Goal: Information Seeking & Learning: Learn about a topic

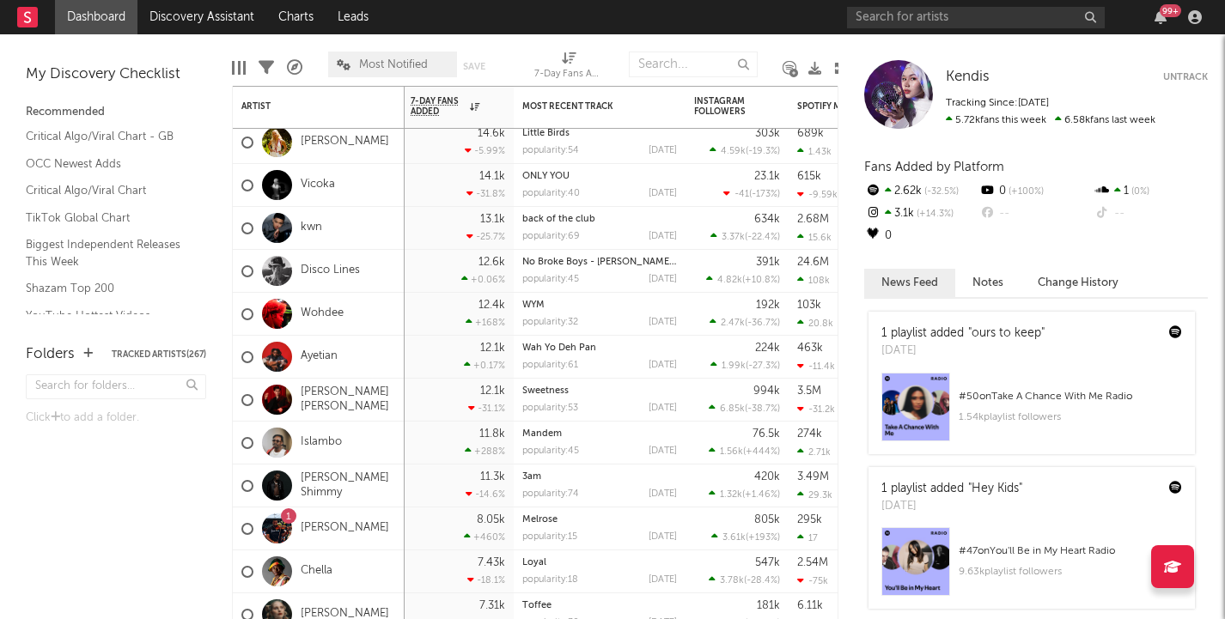
scroll to position [20, 0]
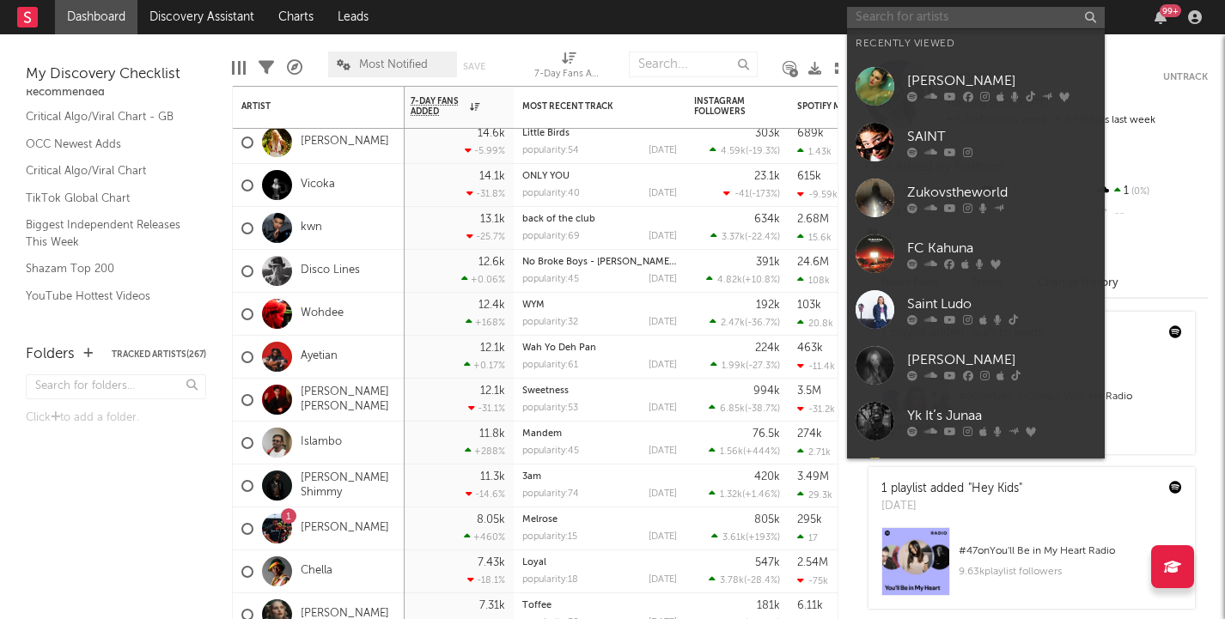
click at [919, 20] on input "text" at bounding box center [976, 17] width 258 height 21
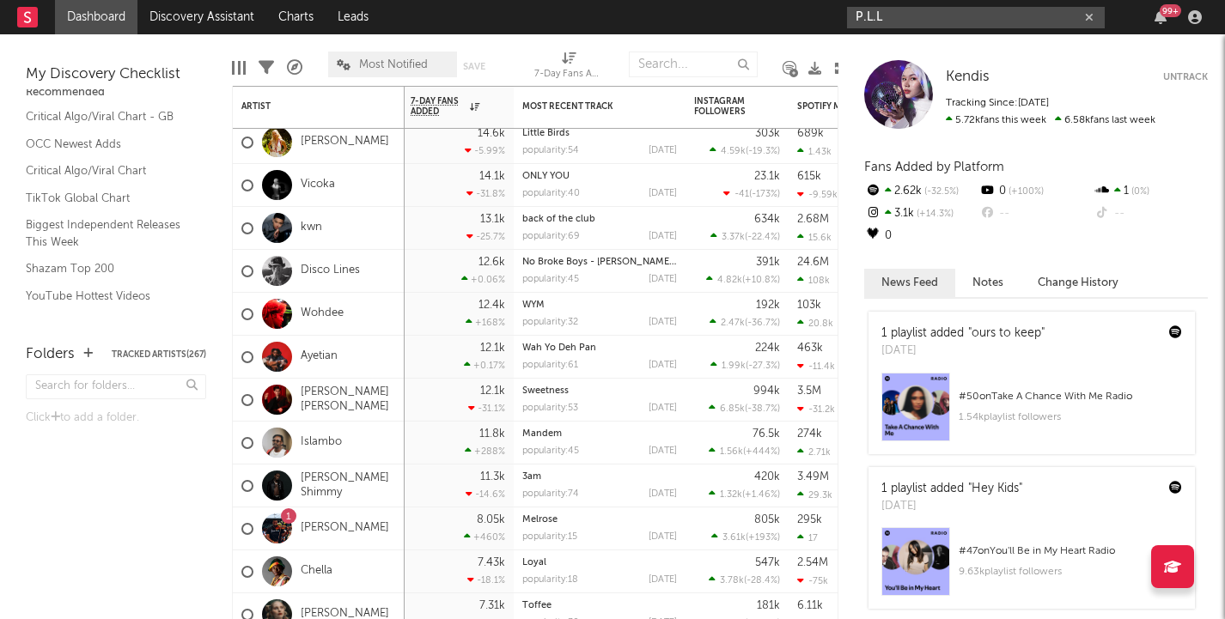
type input "P.L.L"
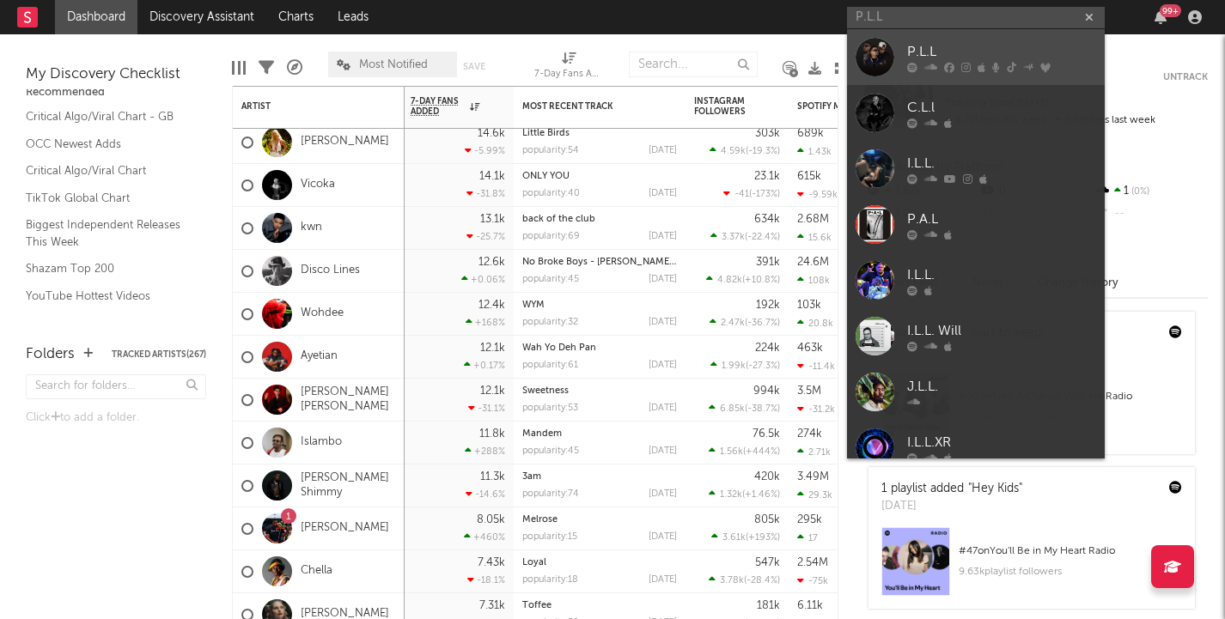
click at [881, 61] on div at bounding box center [875, 57] width 39 height 39
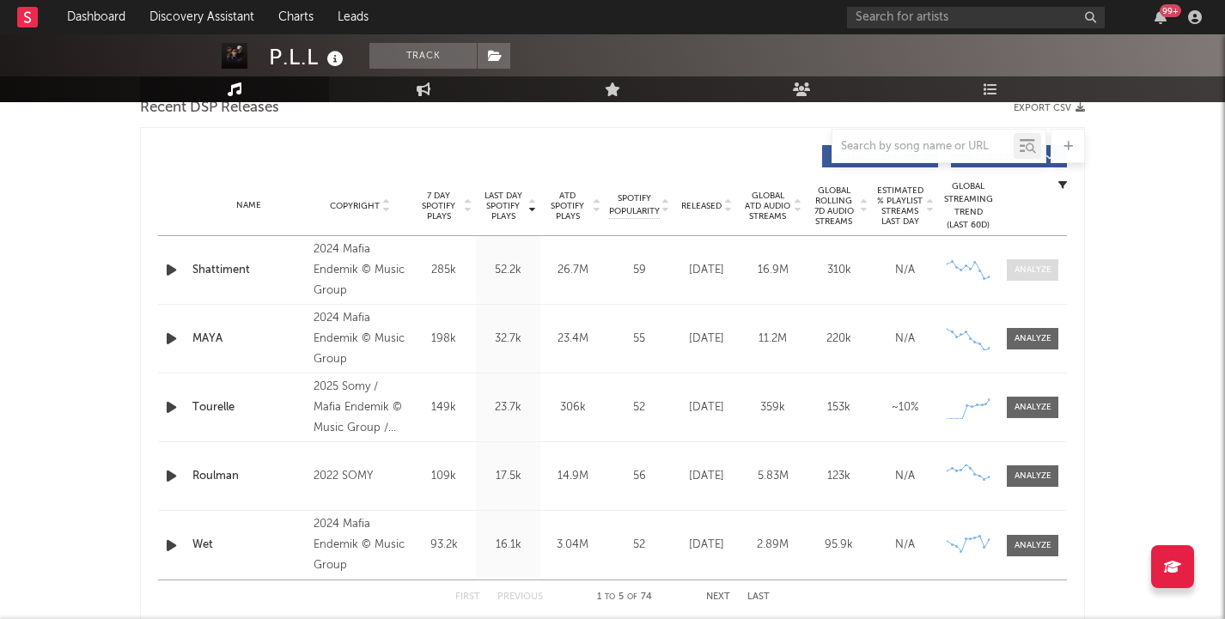
scroll to position [622, 0]
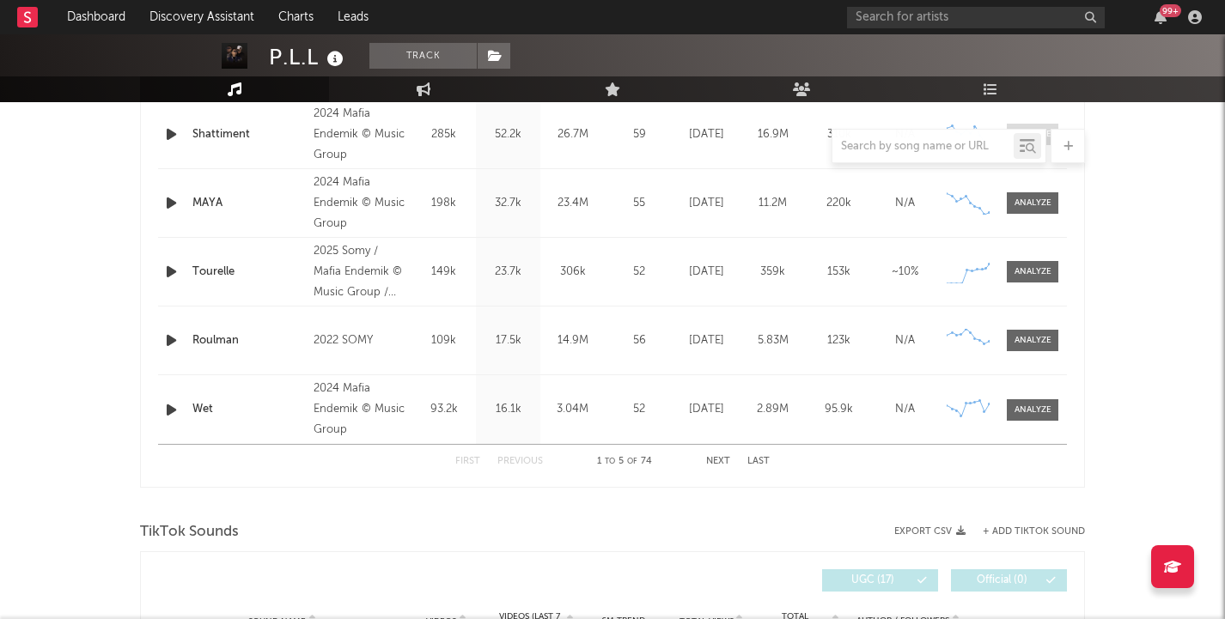
select select "6m"
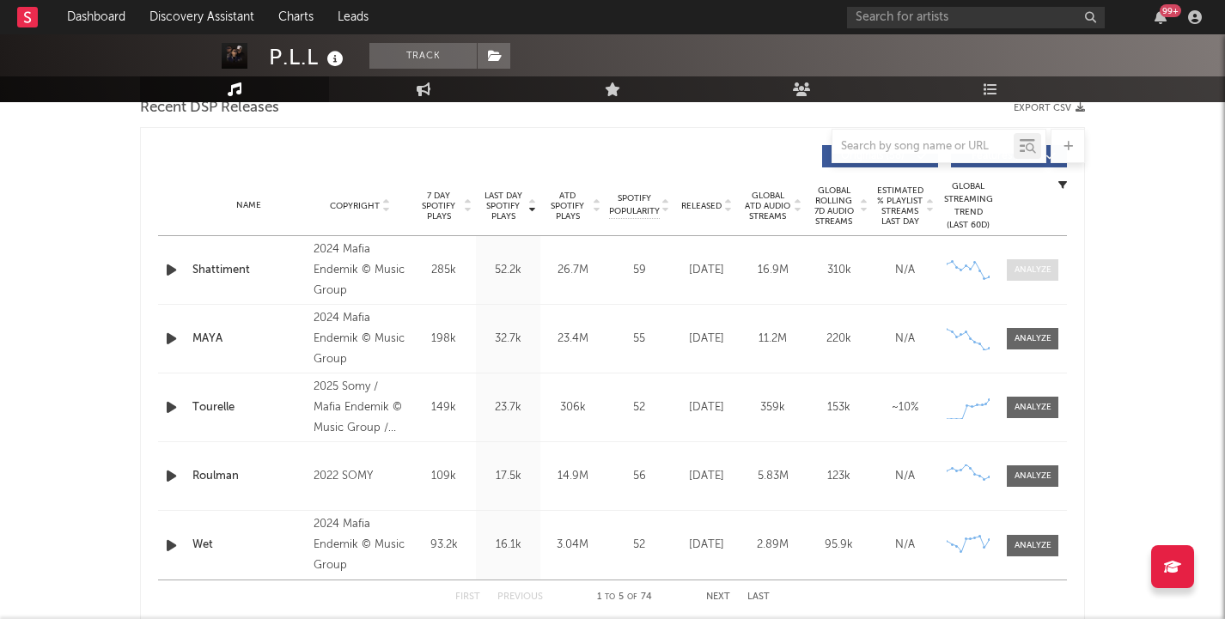
click at [1033, 265] on div at bounding box center [1033, 270] width 37 height 13
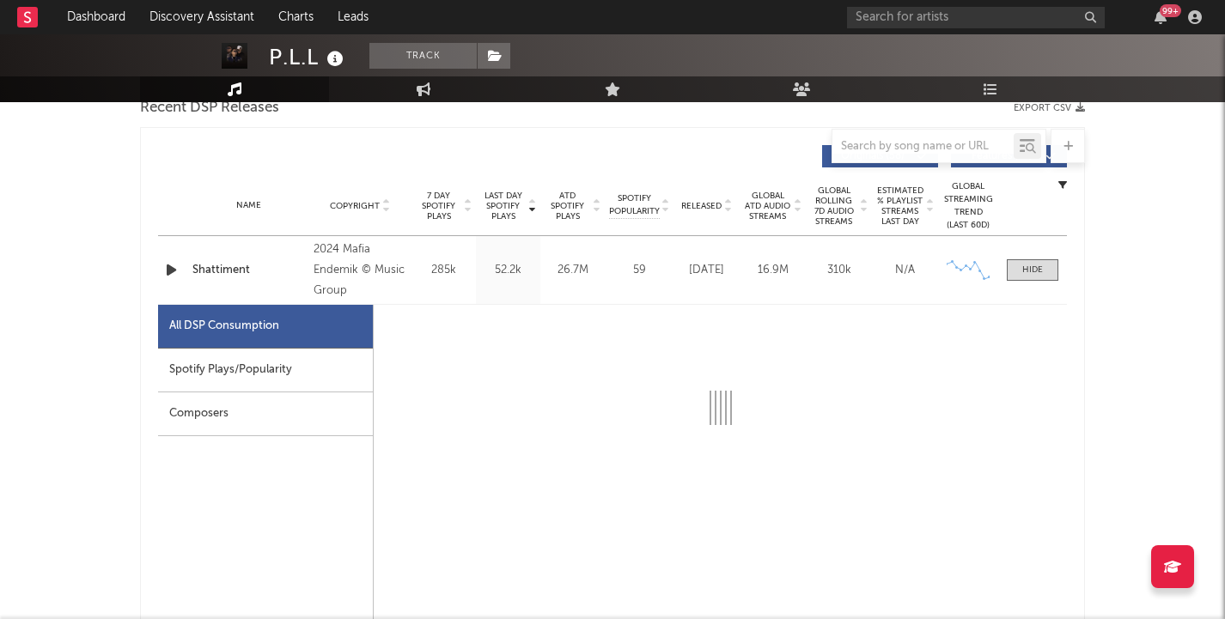
select select "1w"
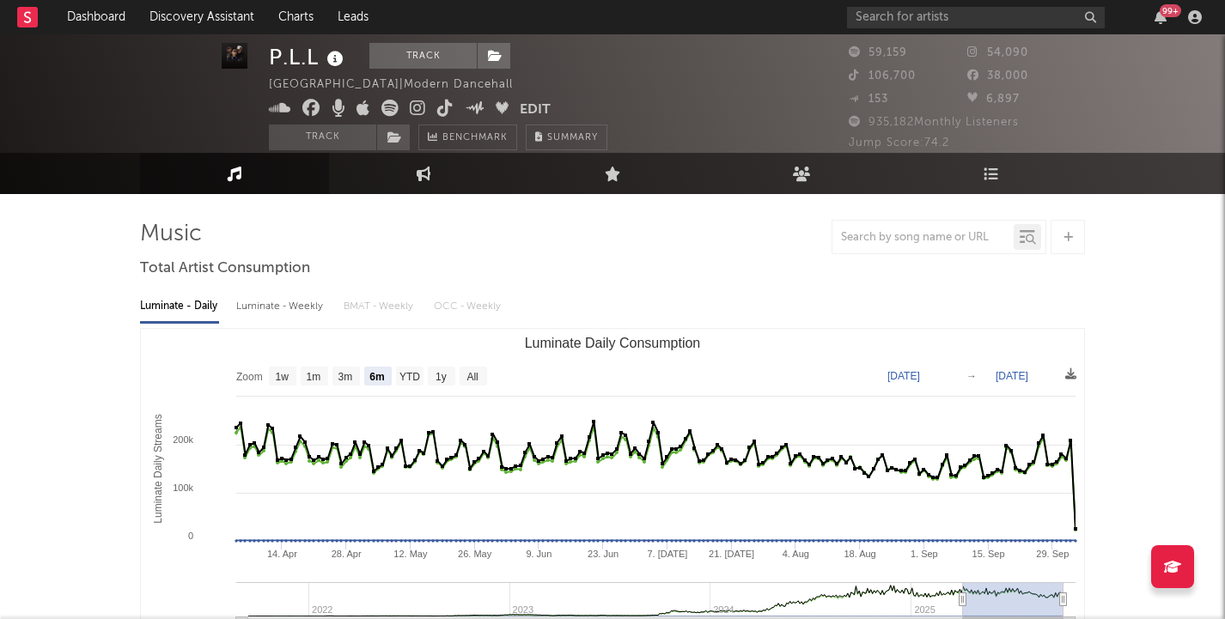
scroll to position [13, 0]
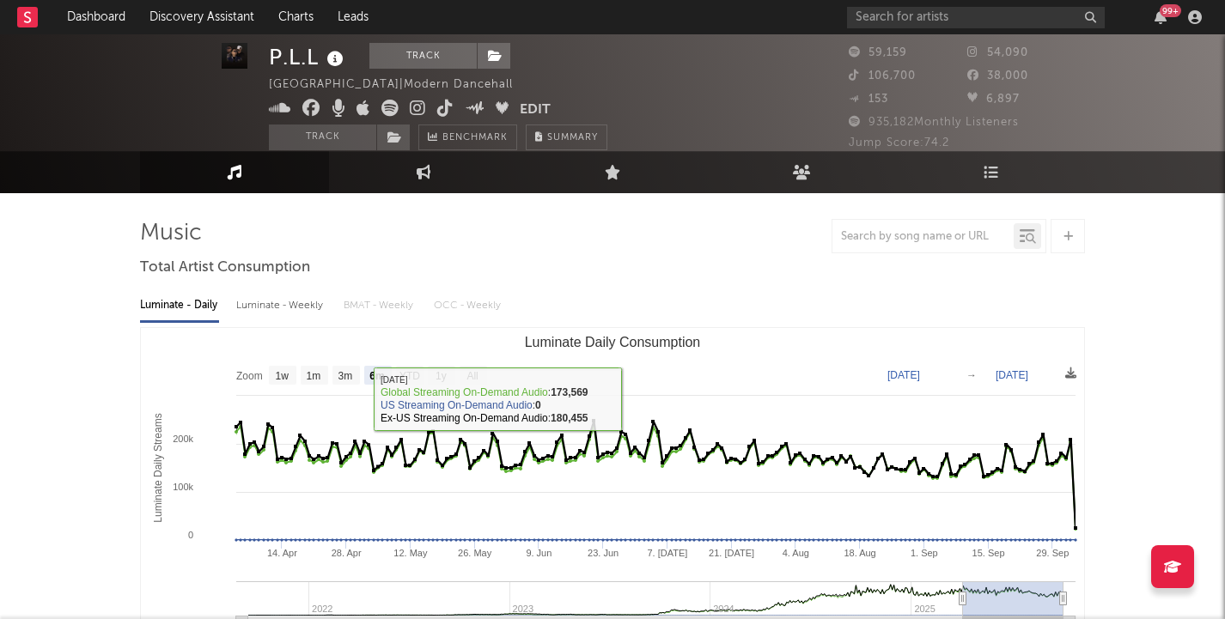
click at [270, 314] on div "Luminate - Weekly" at bounding box center [281, 305] width 90 height 29
select select "6m"
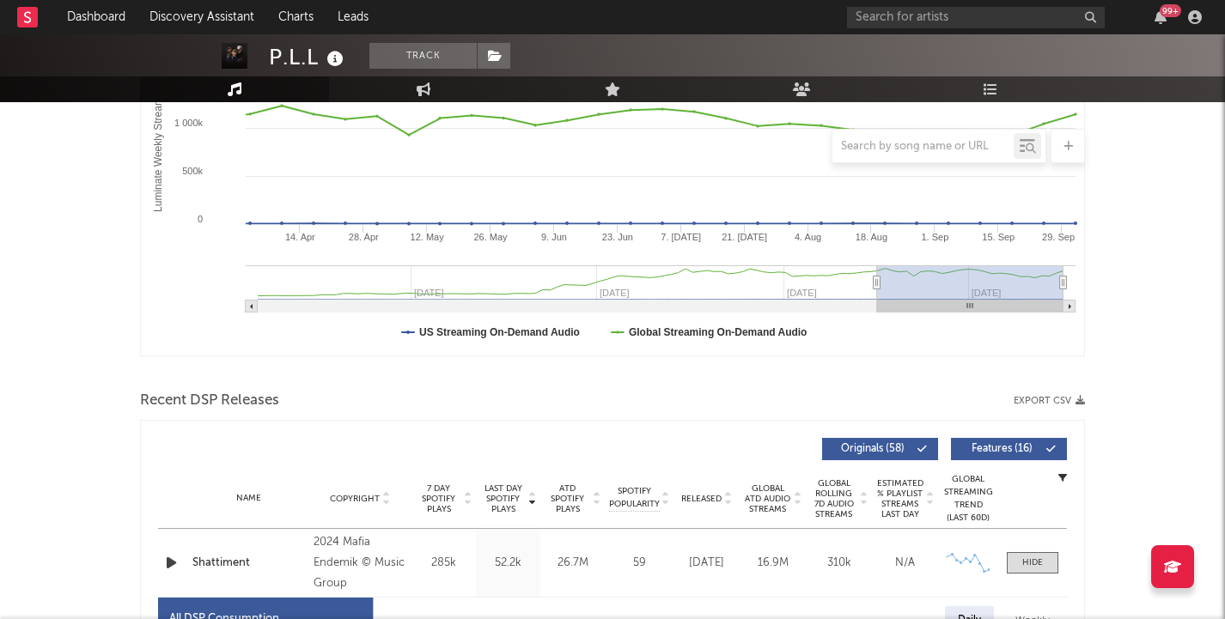
scroll to position [0, 0]
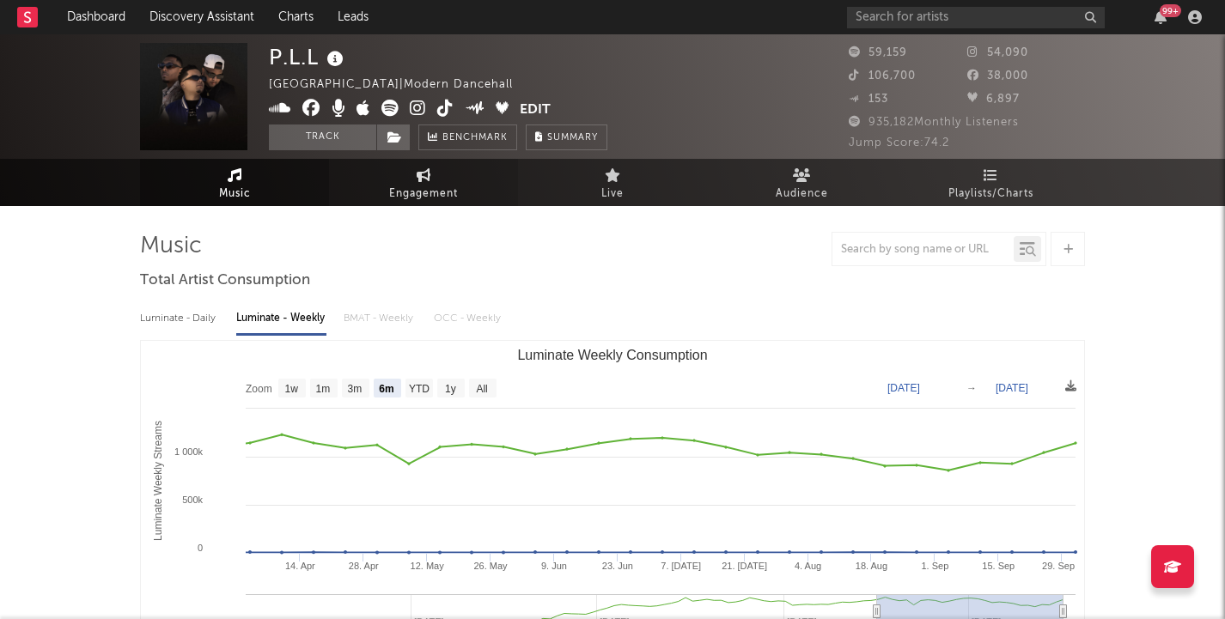
click at [412, 182] on link "Engagement" at bounding box center [423, 182] width 189 height 47
select select "1w"
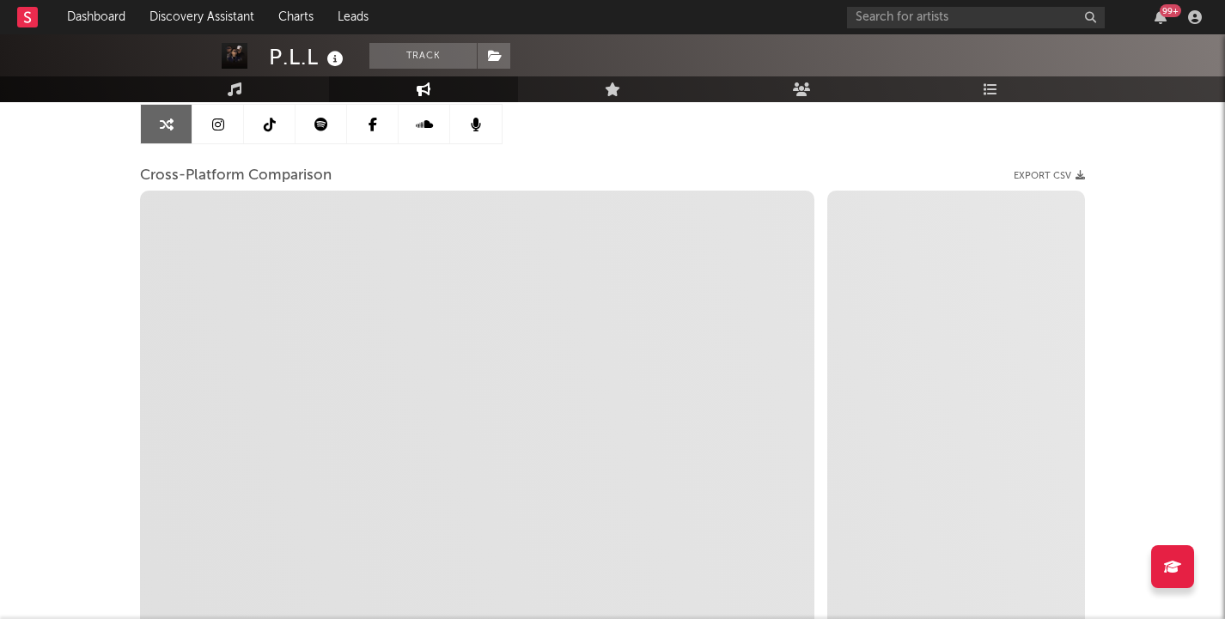
scroll to position [173, 0]
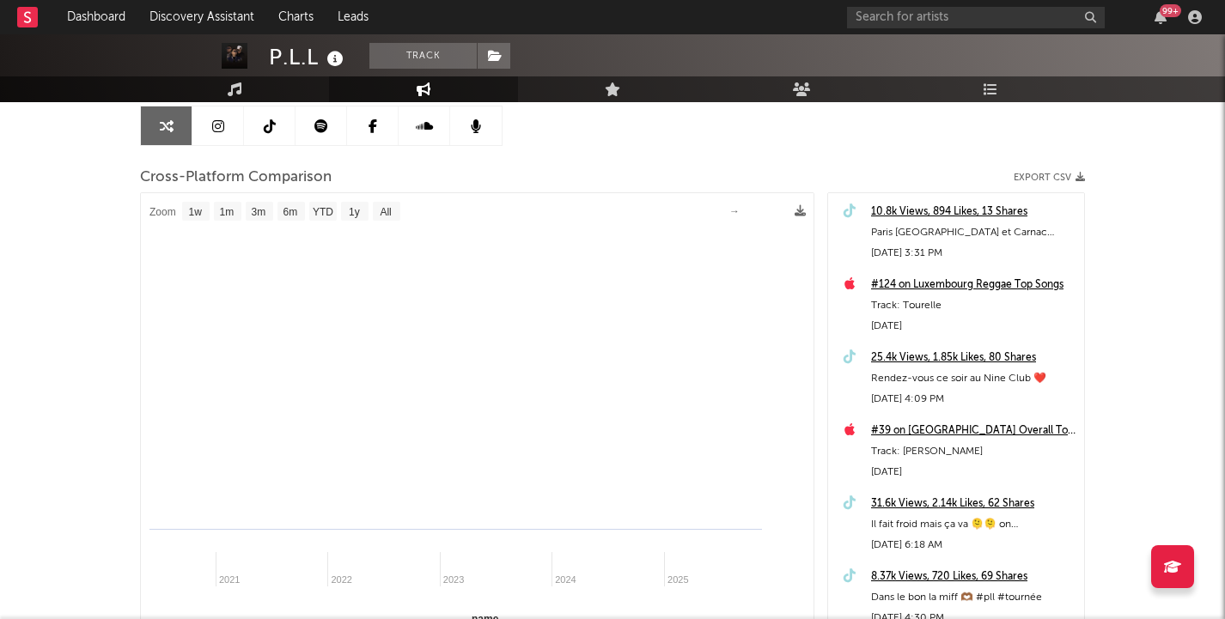
select select "1m"
